Goal: Information Seeking & Learning: Check status

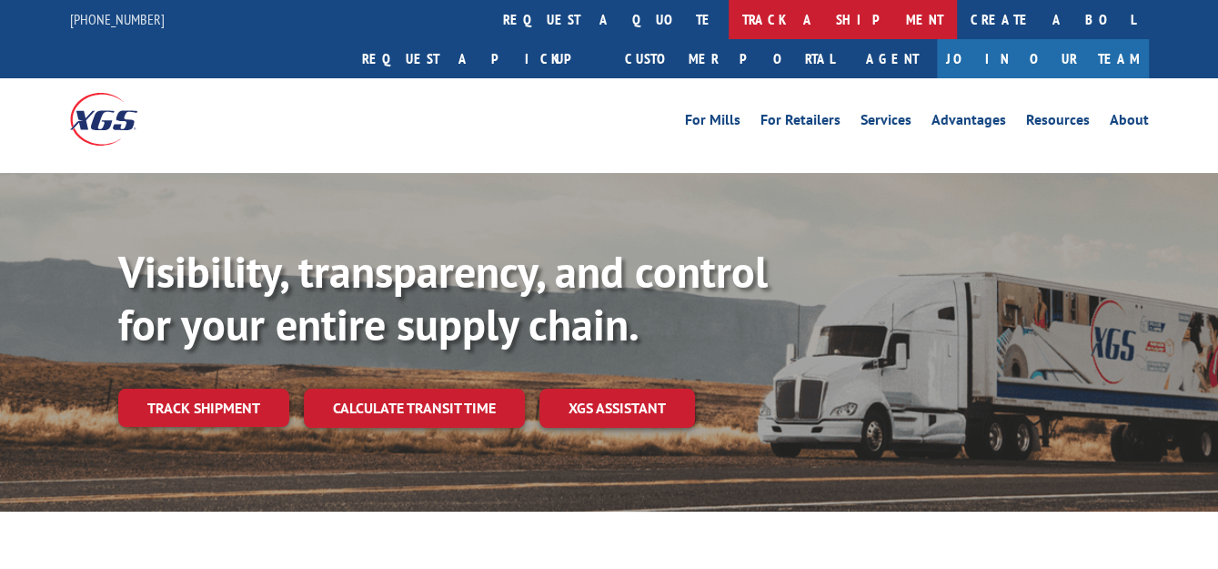
click at [729, 15] on link "track a shipment" at bounding box center [843, 19] width 228 height 39
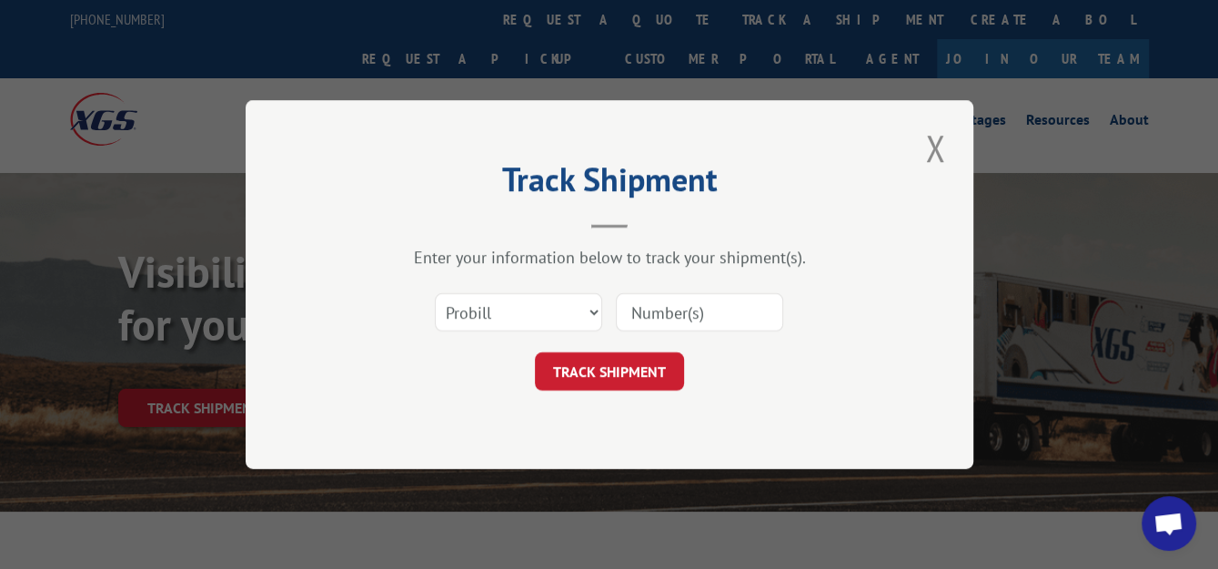
paste input "2811276"
type input "2811276"
click at [601, 317] on select "Select category... Probill BOL PO" at bounding box center [518, 312] width 167 height 38
select select "bol"
click at [435, 293] on select "Select category... Probill BOL PO" at bounding box center [518, 312] width 167 height 38
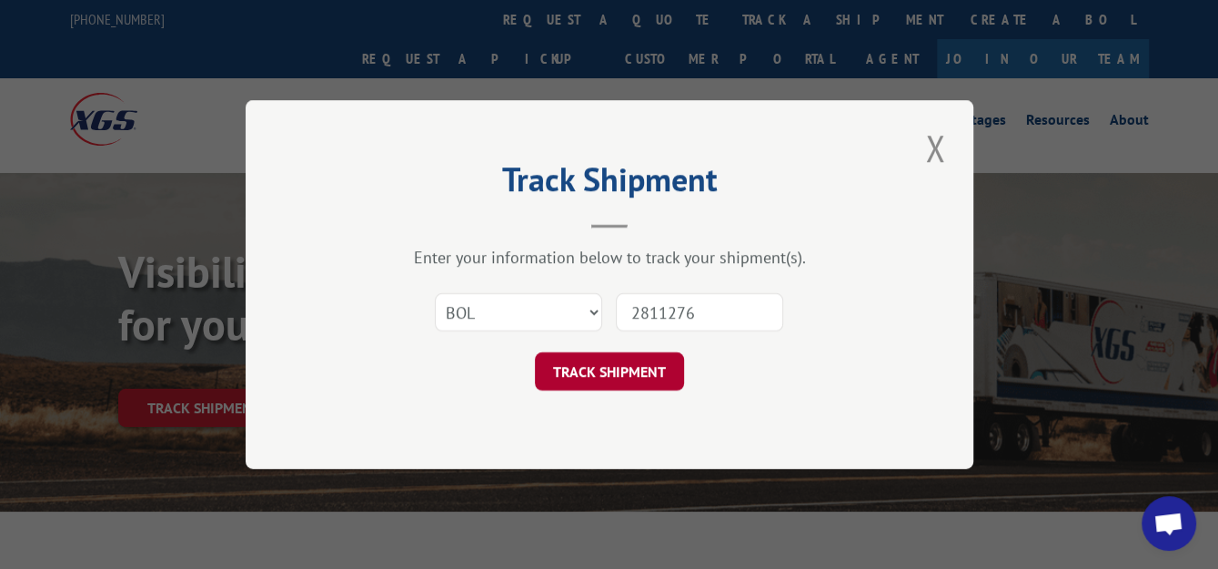
click at [581, 376] on button "TRACK SHIPMENT" at bounding box center [609, 371] width 149 height 38
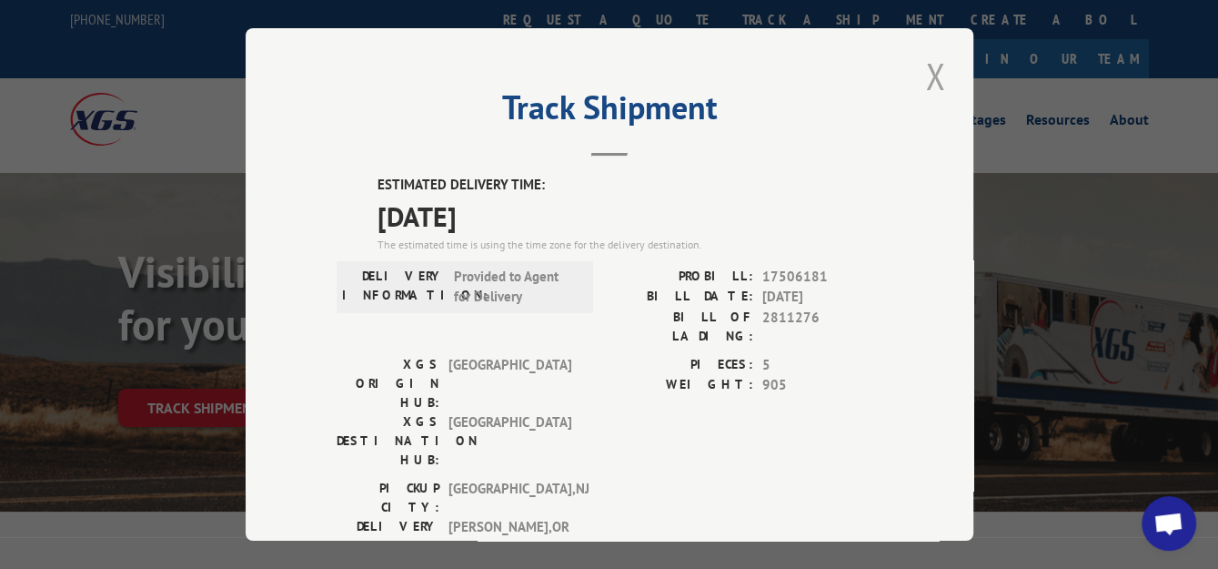
click at [922, 63] on button "Close modal" at bounding box center [935, 76] width 31 height 50
